Goal: Check status: Check status

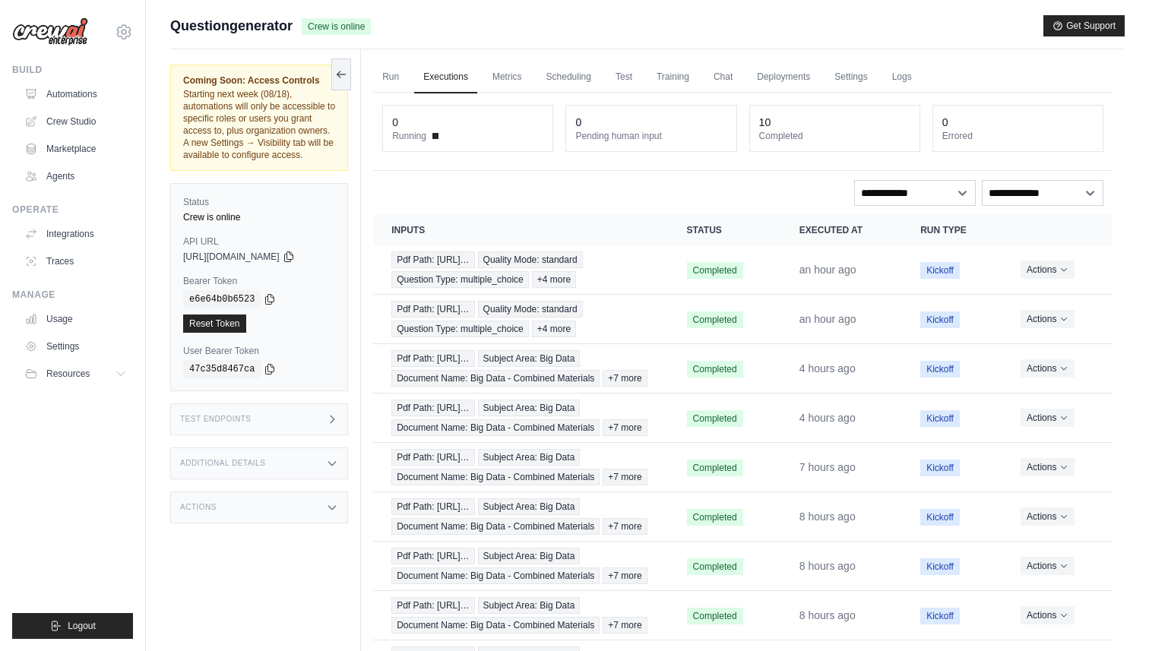
drag, startPoint x: 0, startPoint y: 0, endPoint x: 678, endPoint y: 0, distance: 678.4
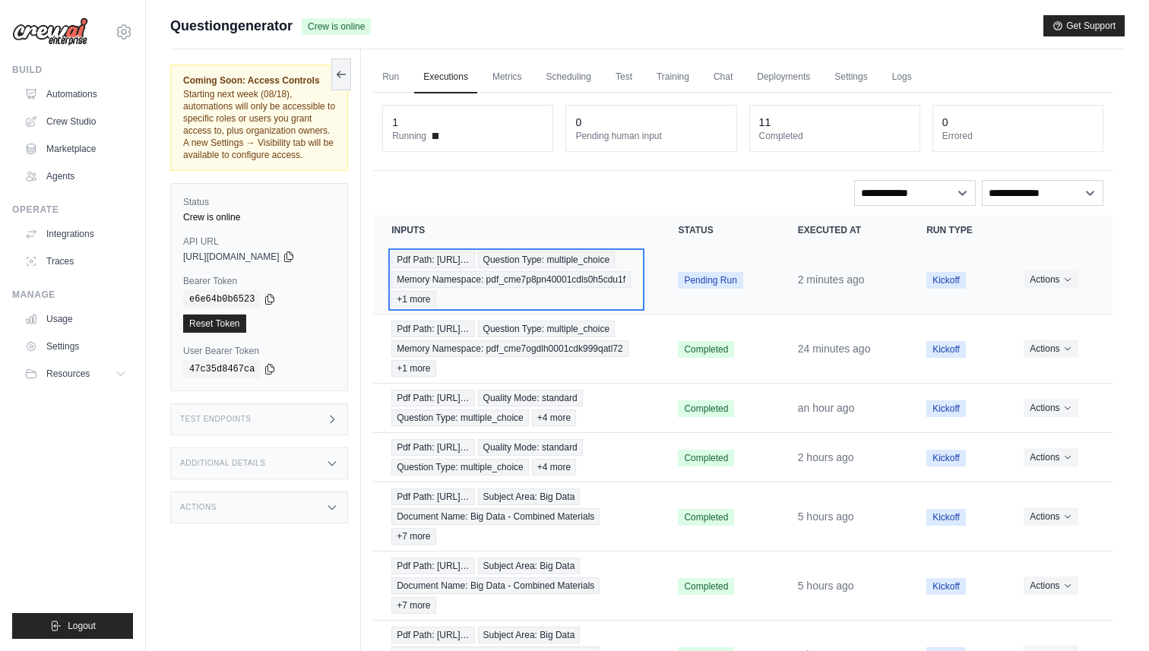
click at [621, 273] on div "Pdf Path: https://tutorelli-pdfs.s3.us-… Question Type: multiple_choice Memory …" at bounding box center [516, 279] width 250 height 56
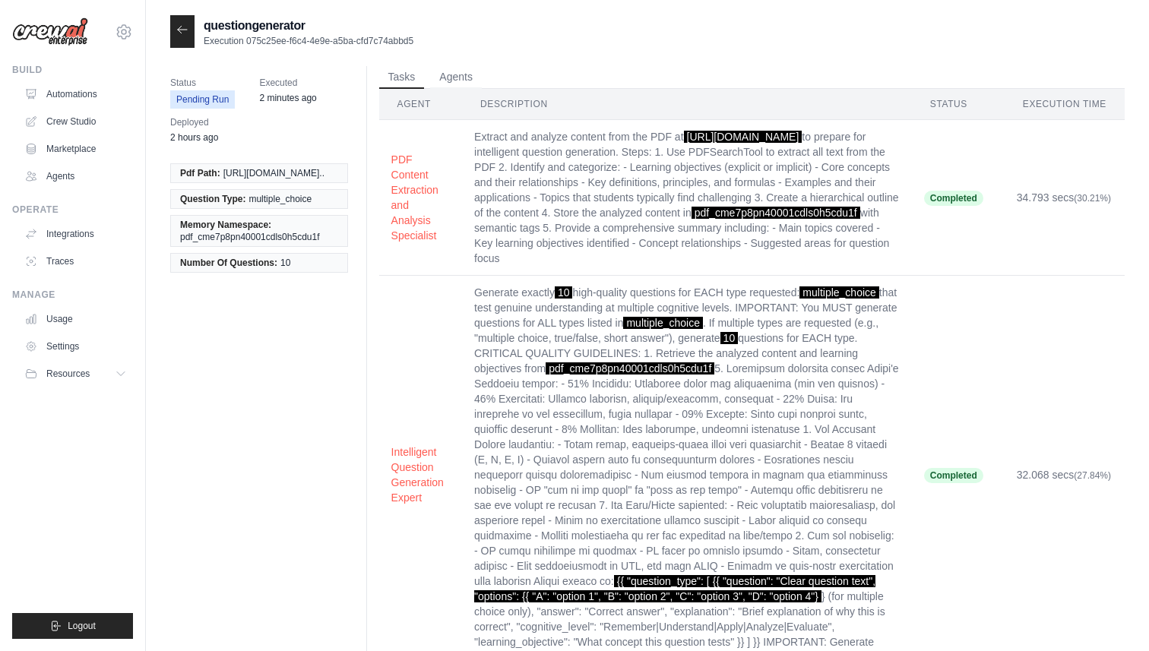
click at [187, 31] on icon at bounding box center [182, 30] width 12 height 12
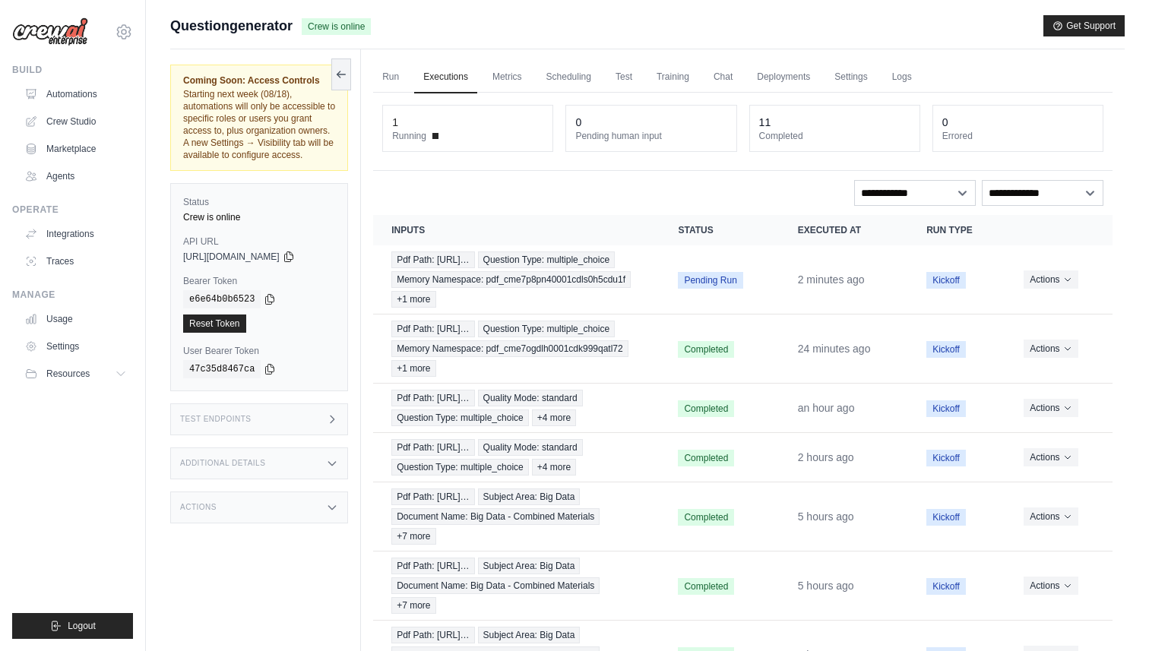
click at [534, 202] on div "**********" at bounding box center [742, 193] width 721 height 26
